Goal: Information Seeking & Learning: Learn about a topic

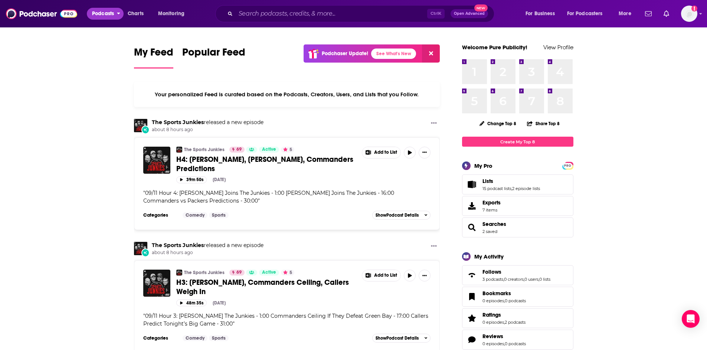
click at [105, 13] on span "Podcasts" at bounding box center [103, 14] width 22 height 10
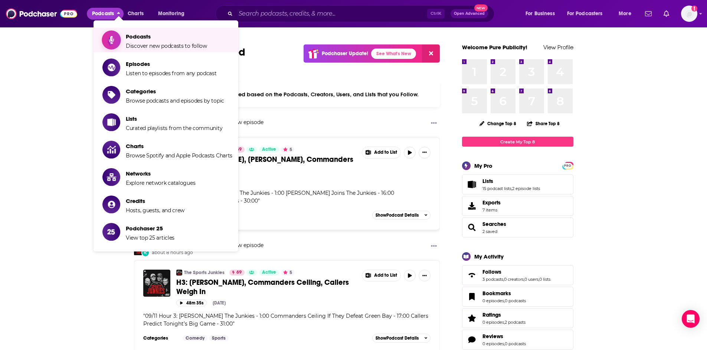
click at [151, 36] on span "Podcasts" at bounding box center [166, 36] width 81 height 7
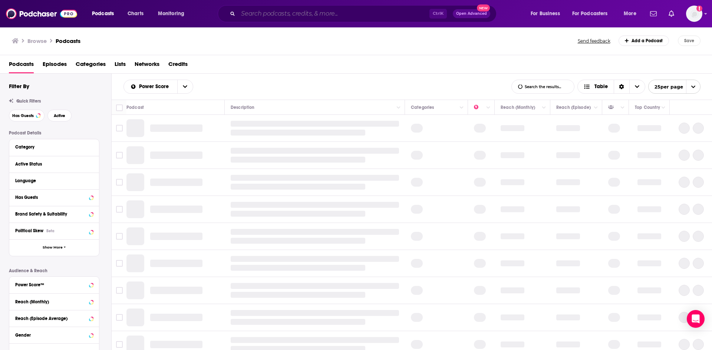
click at [279, 13] on input "Search podcasts, credits, & more..." at bounding box center [333, 14] width 191 height 12
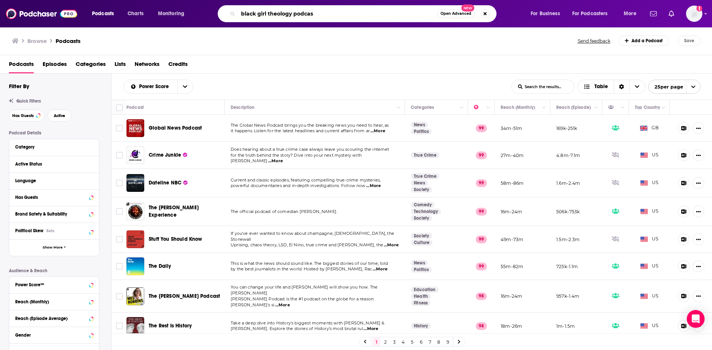
type input "black girl theology podcast"
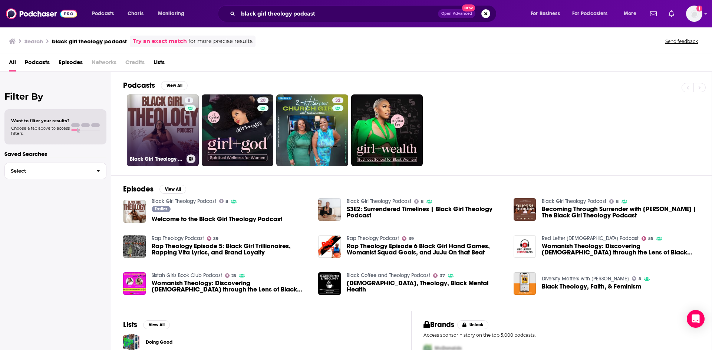
click at [147, 143] on link "8 Black Girl Theology Podcast" at bounding box center [163, 131] width 72 height 72
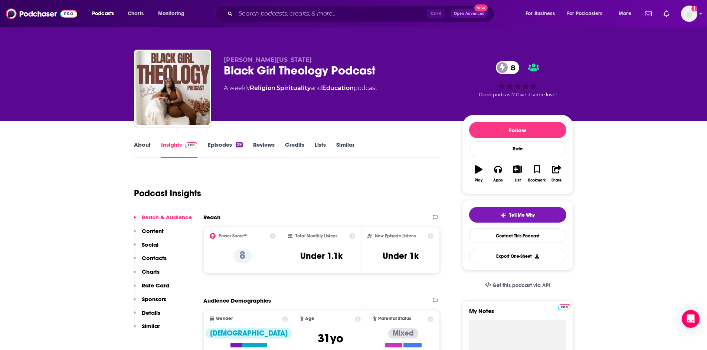
click at [142, 147] on link "About" at bounding box center [142, 149] width 17 height 17
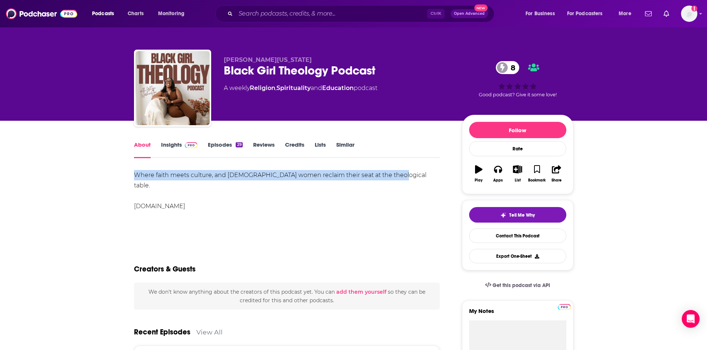
drag, startPoint x: 392, startPoint y: 175, endPoint x: 129, endPoint y: 176, distance: 262.6
copy div "Where faith meets culture, and [DEMOGRAPHIC_DATA] women reclaim their seat at t…"
